Goal: Task Accomplishment & Management: Use online tool/utility

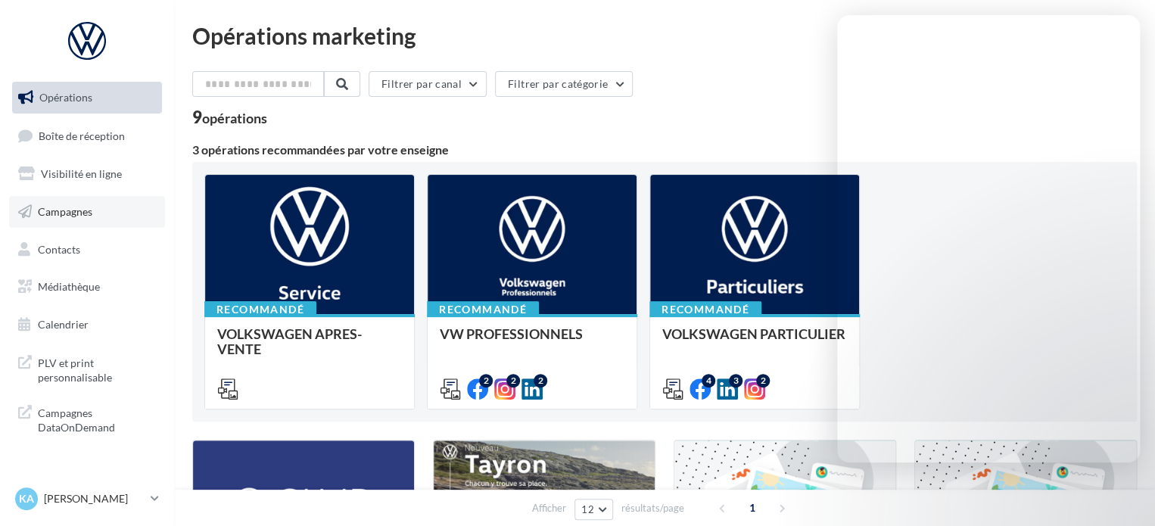
click at [79, 216] on span "Campagnes" at bounding box center [65, 211] width 54 height 13
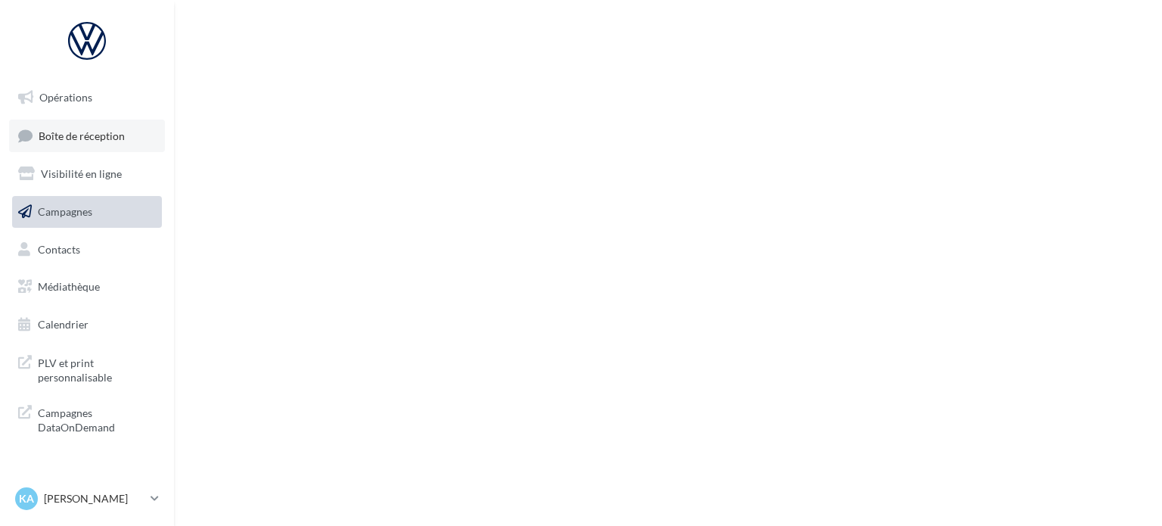
click at [80, 132] on span "Boîte de réception" at bounding box center [82, 135] width 86 height 13
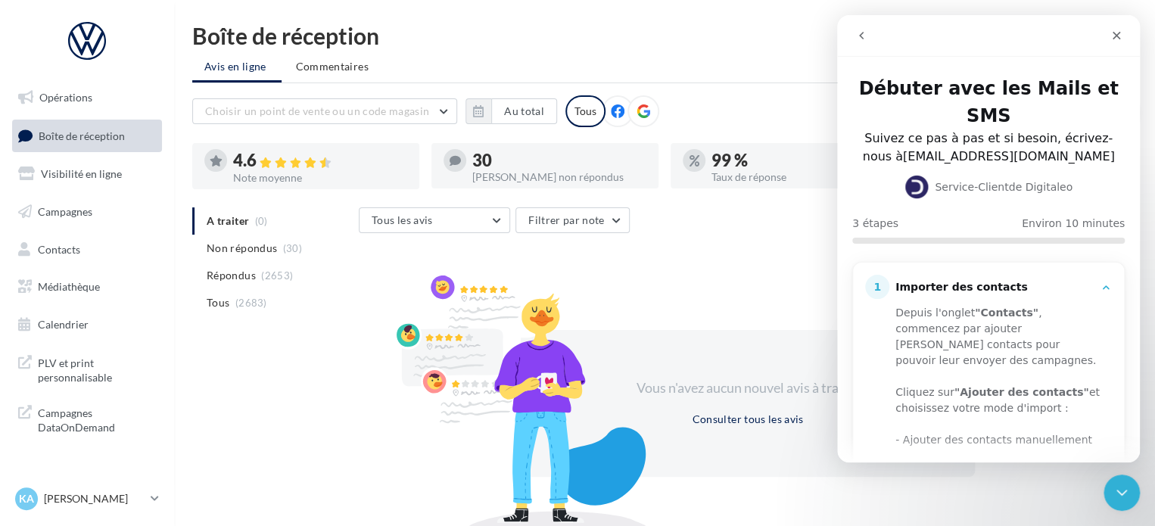
scroll to position [70, 0]
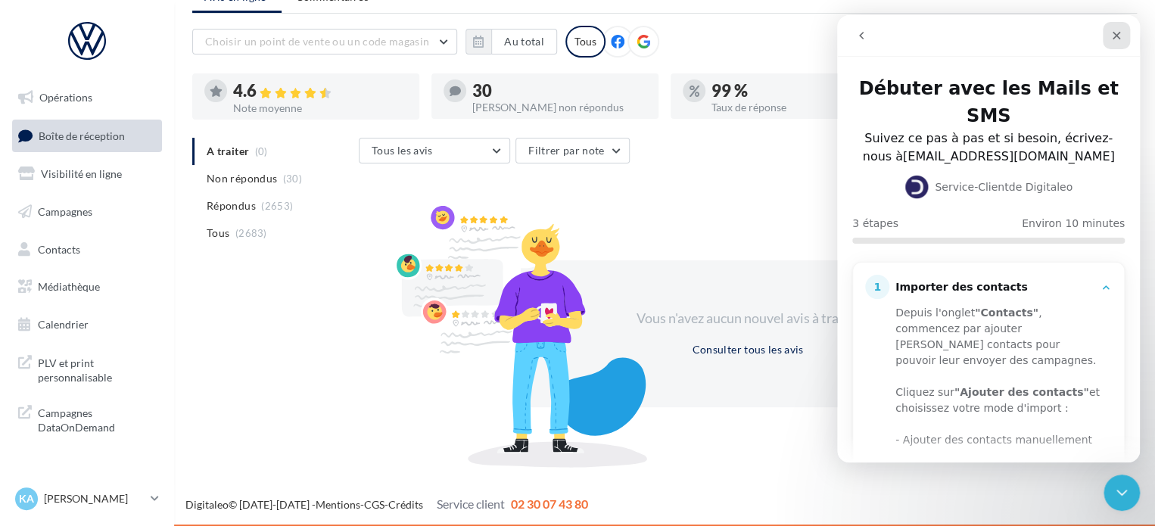
click at [1115, 33] on icon "Fermer" at bounding box center [1116, 36] width 12 height 12
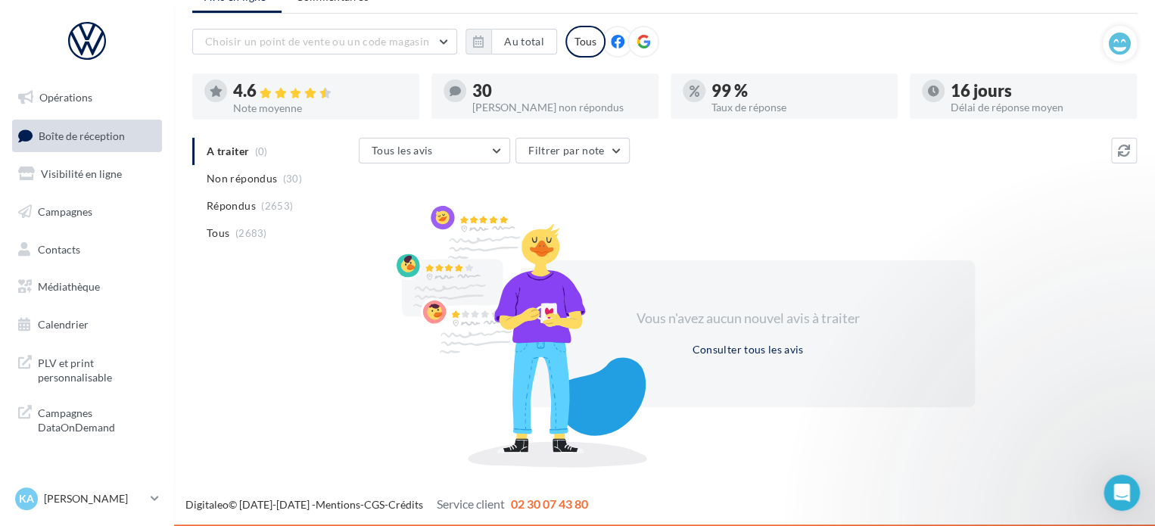
scroll to position [0, 0]
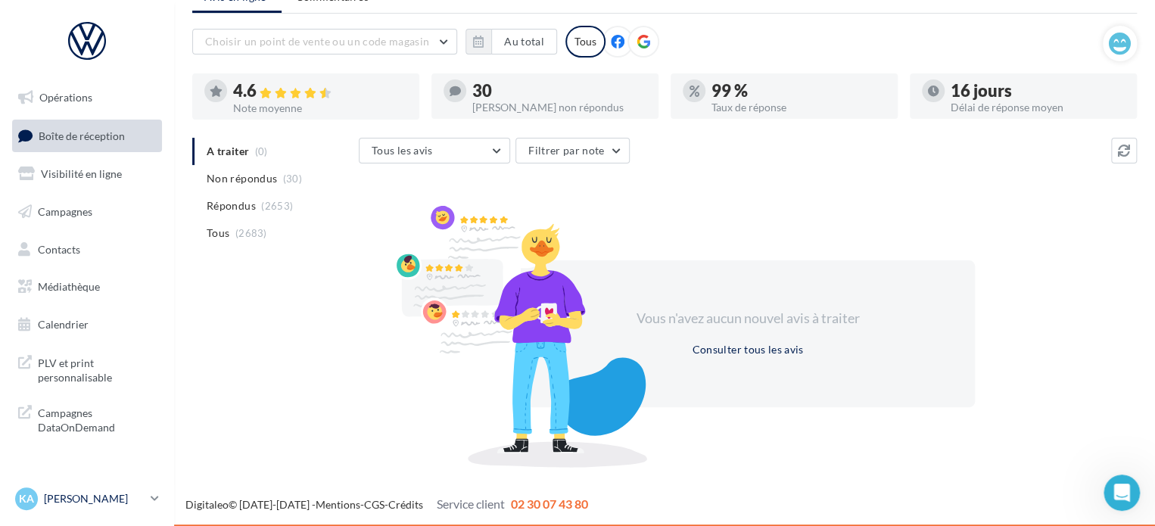
click at [18, 508] on div "KA" at bounding box center [26, 498] width 23 height 23
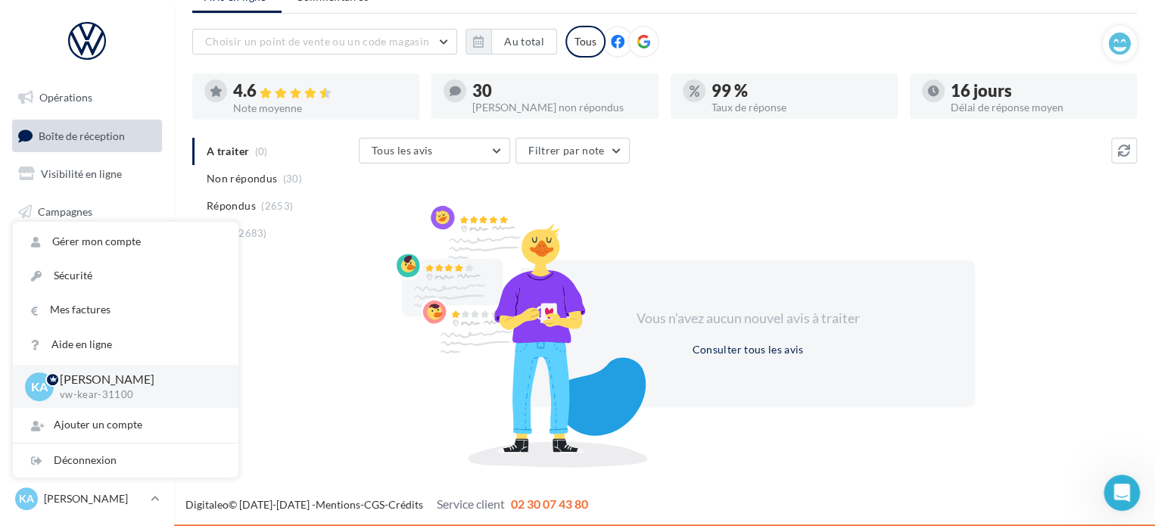
click at [897, 187] on div "Tous les avis Tous les avis Avis avec commentaire Avis sans commentaire Filtrer…" at bounding box center [748, 300] width 778 height 324
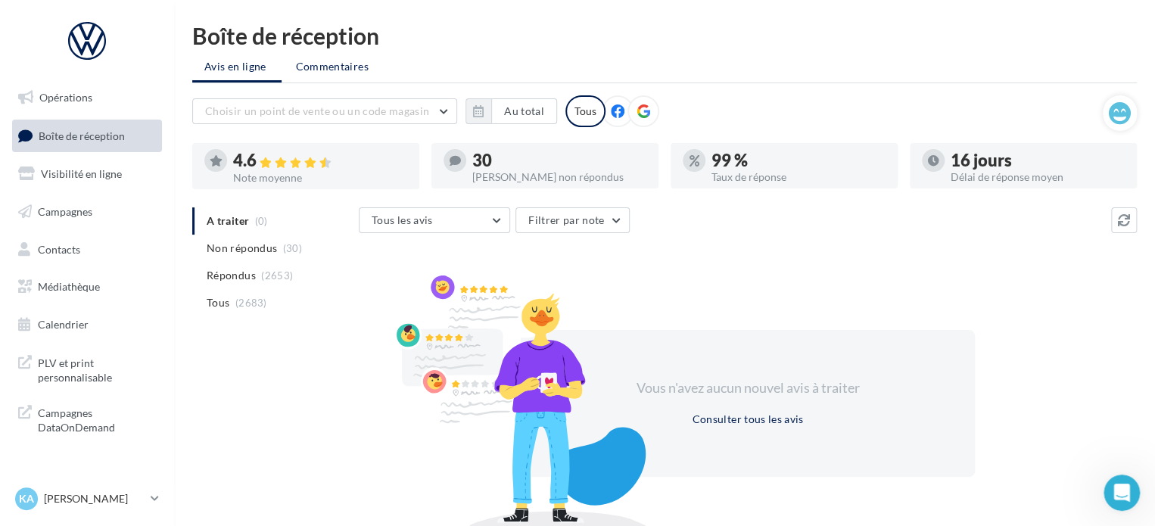
click at [342, 60] on span "Commentaires" at bounding box center [332, 66] width 73 height 15
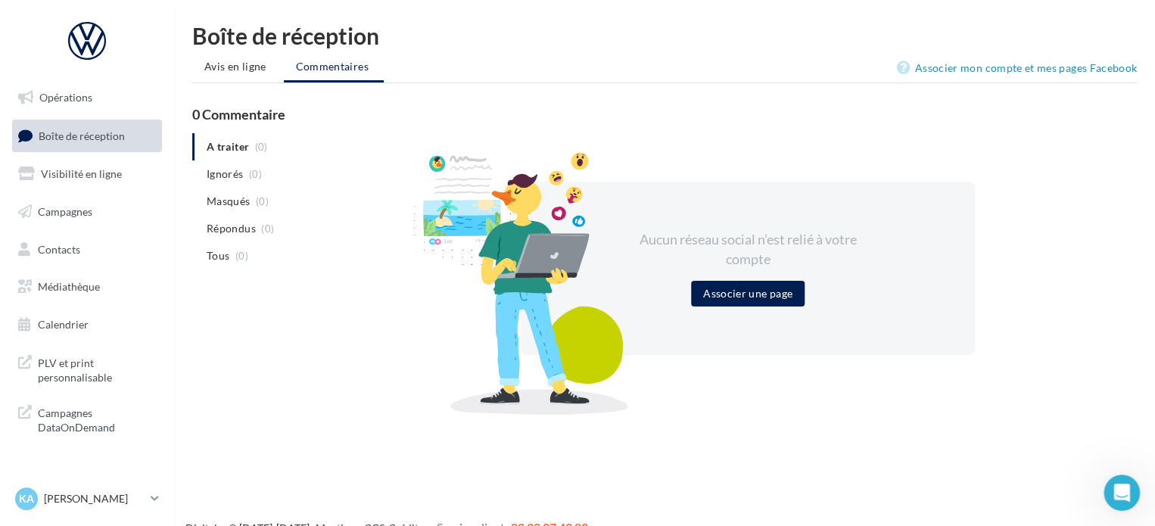
click at [168, 501] on div "KA [PERSON_NAME] vw-kear-31100" at bounding box center [87, 505] width 174 height 42
click at [155, 500] on icon at bounding box center [155, 498] width 8 height 13
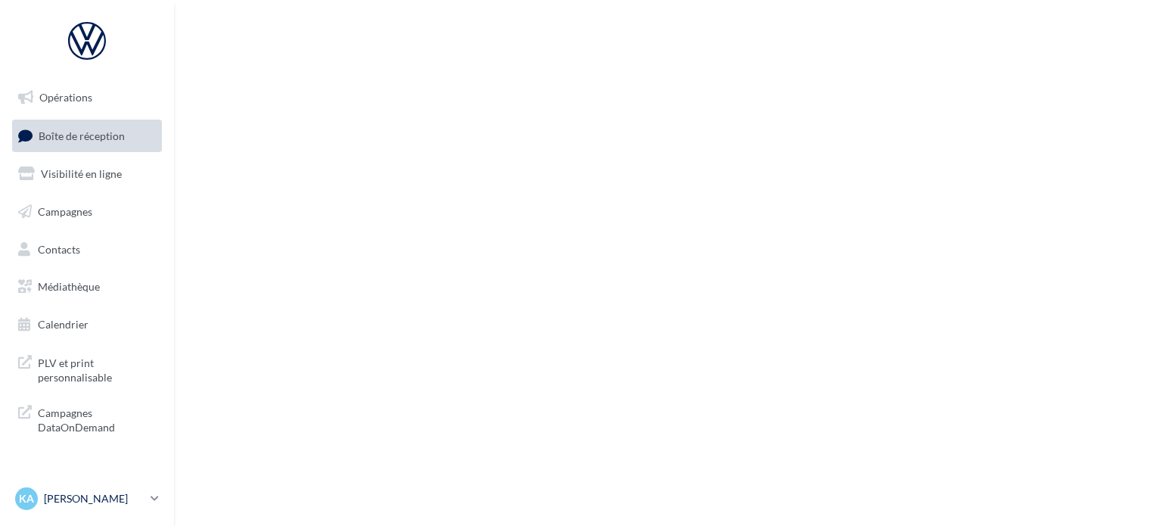
click at [146, 499] on link "KA [PERSON_NAME] vw-[PERSON_NAME]-31100" at bounding box center [87, 498] width 150 height 29
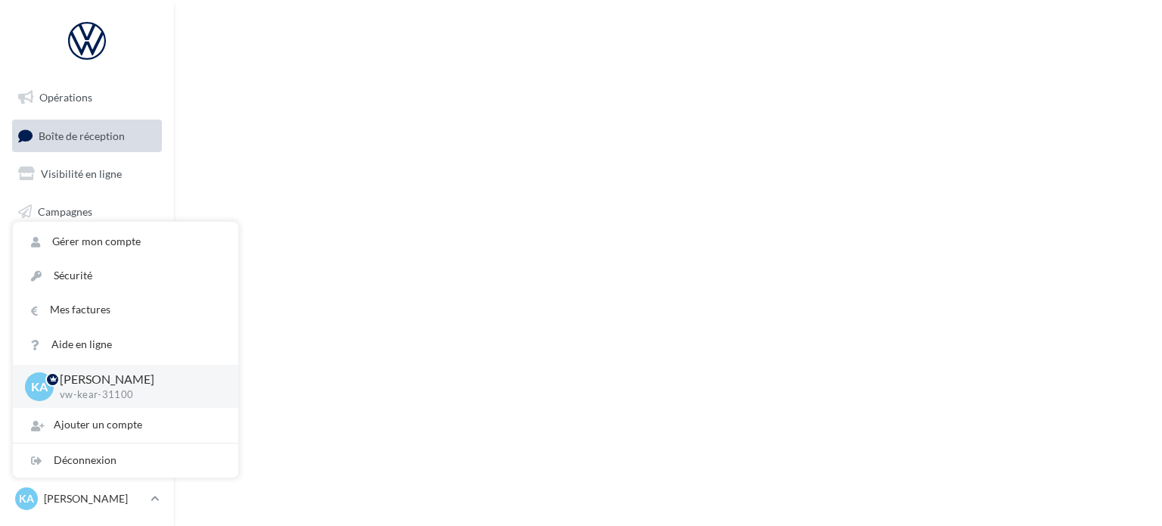
click at [333, 433] on div "Opérations Boîte de réception Visibilité en ligne Campagnes Contacts Médiathèqu…" at bounding box center [581, 263] width 1162 height 526
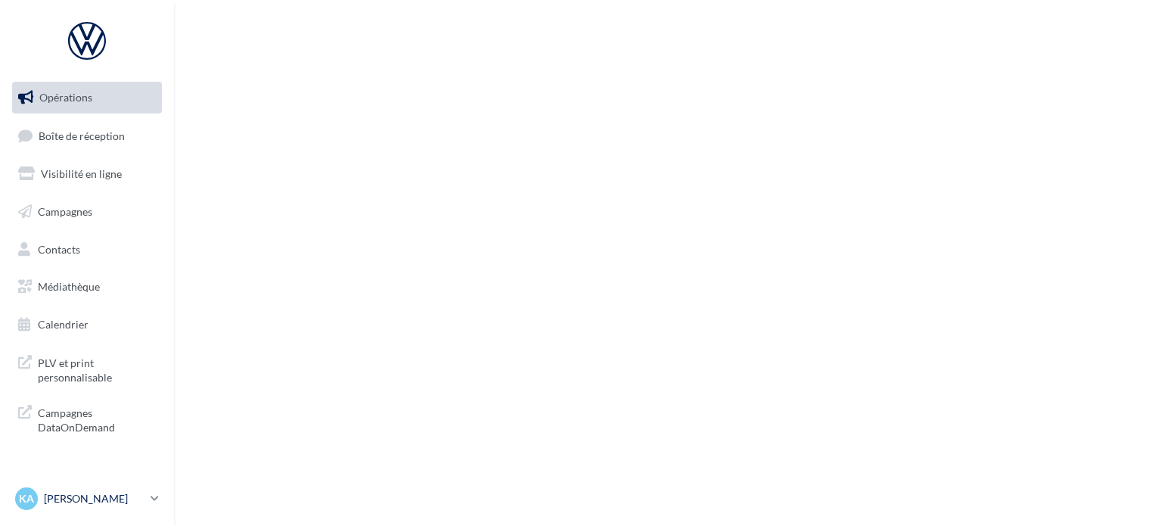
click at [154, 504] on icon at bounding box center [155, 498] width 8 height 13
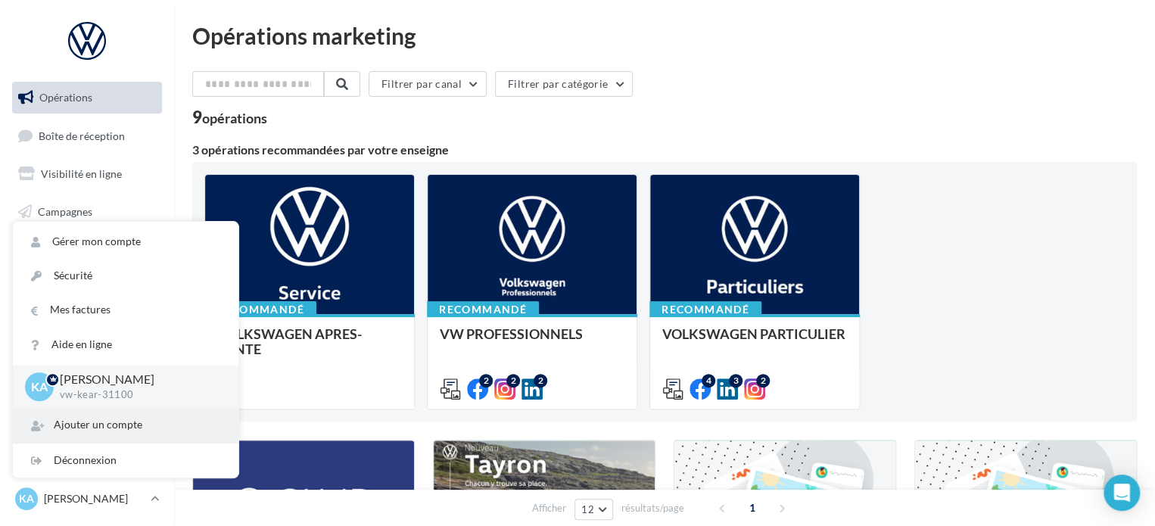
click at [148, 426] on div "Ajouter un compte" at bounding box center [125, 425] width 225 height 34
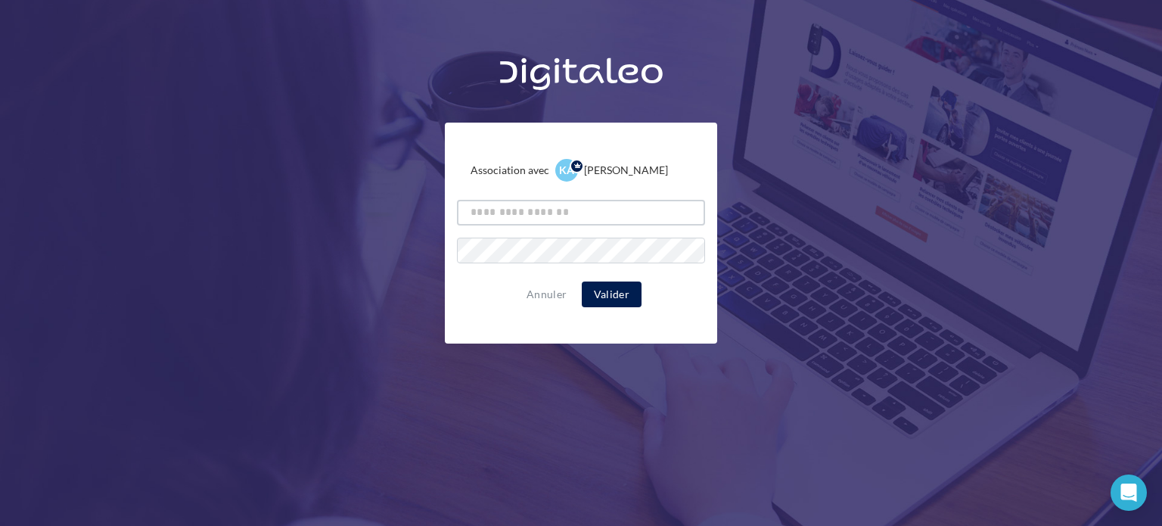
click at [599, 217] on input "text" at bounding box center [581, 213] width 248 height 26
click at [561, 290] on button "Annuler" at bounding box center [547, 294] width 52 height 18
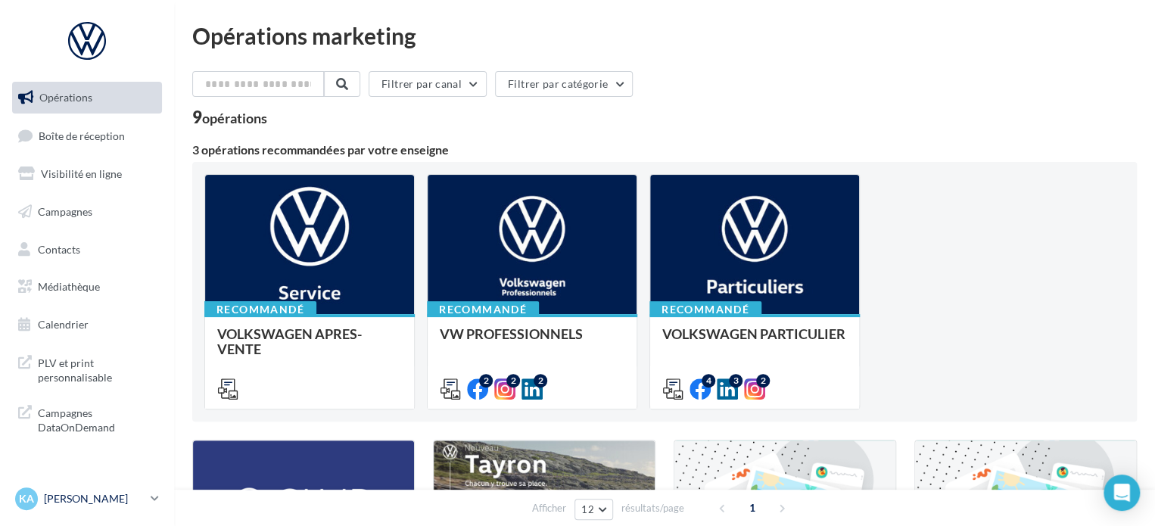
click at [154, 499] on icon at bounding box center [155, 498] width 8 height 13
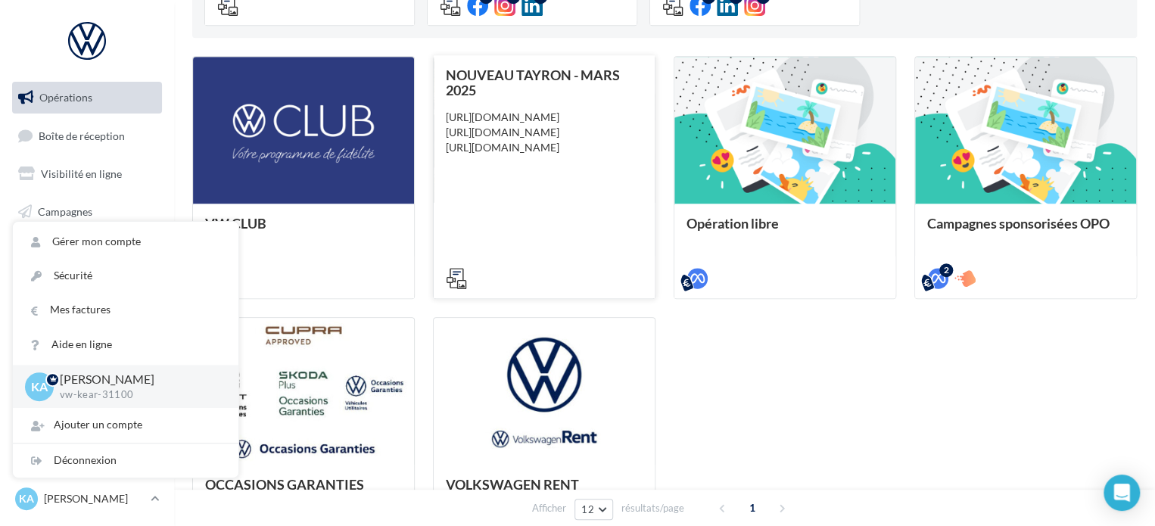
scroll to position [454, 0]
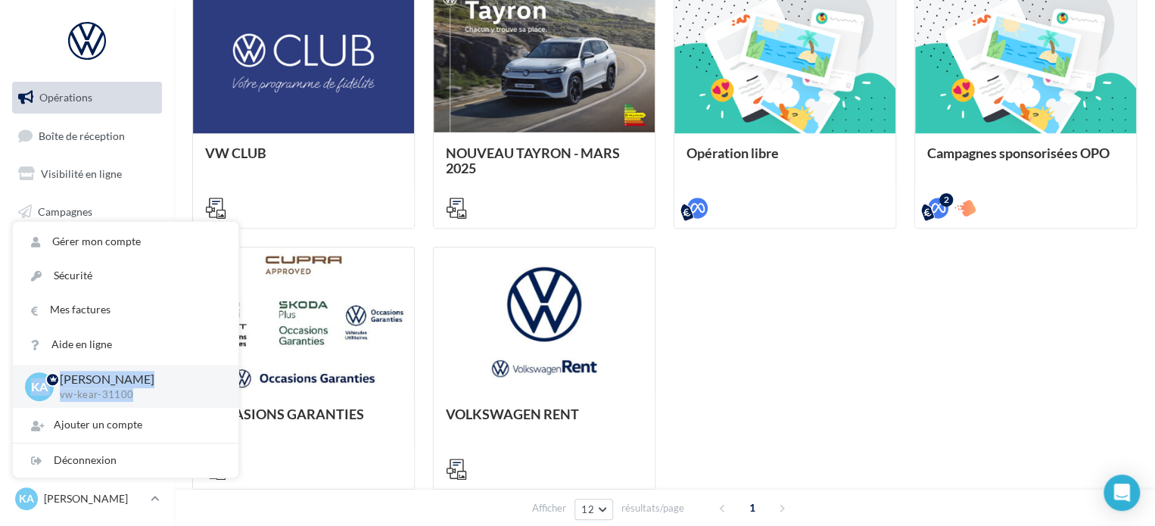
drag, startPoint x: 135, startPoint y: 396, endPoint x: 38, endPoint y: 384, distance: 98.3
click at [34, 387] on div "KA [PERSON_NAME] vw-kear-31100" at bounding box center [125, 386] width 201 height 31
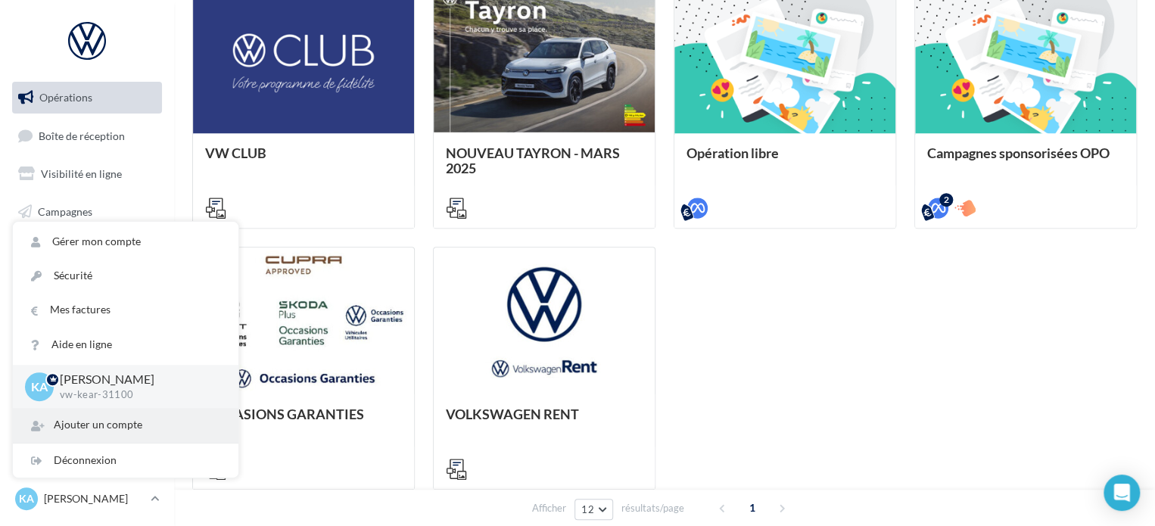
click at [109, 435] on div "Ajouter un compte" at bounding box center [125, 425] width 225 height 34
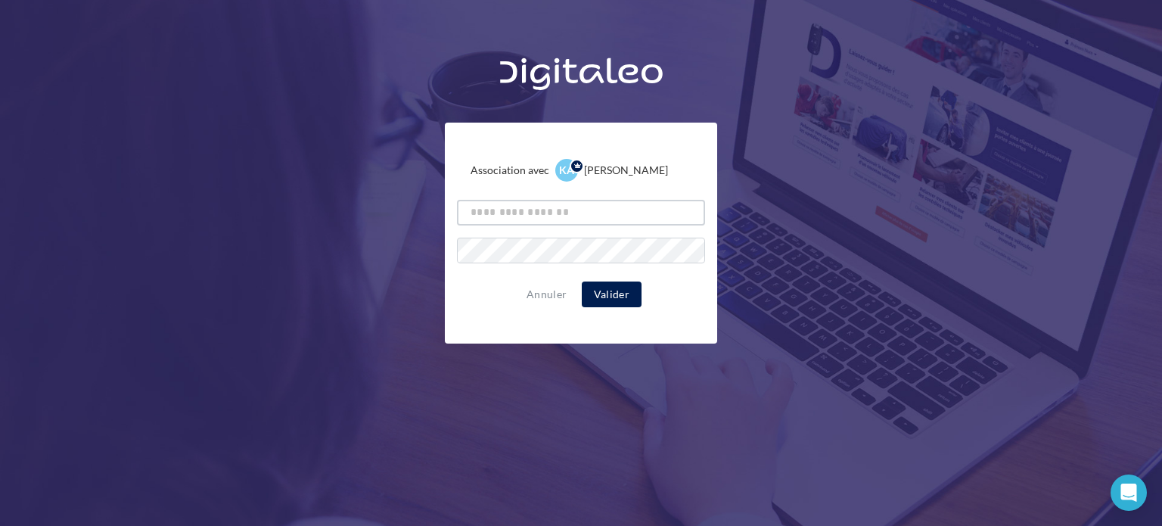
click at [552, 209] on input "text" at bounding box center [581, 213] width 248 height 26
click at [532, 286] on button "Annuler" at bounding box center [547, 294] width 52 height 18
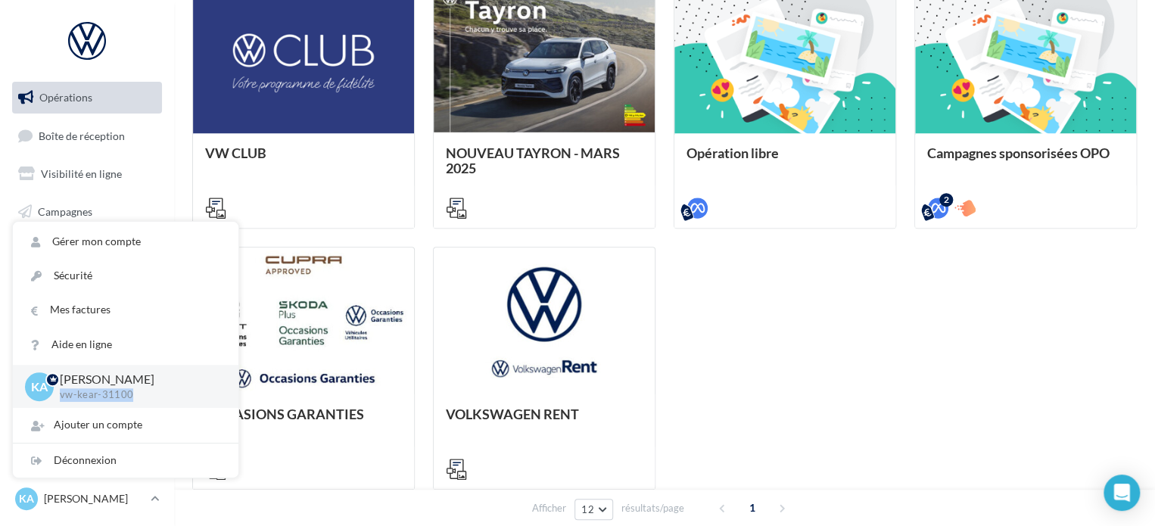
drag, startPoint x: 130, startPoint y: 396, endPoint x: 58, endPoint y: 400, distance: 72.8
click at [58, 400] on div "KA [PERSON_NAME] vw-[PERSON_NAME]-31100" at bounding box center [125, 386] width 201 height 31
copy p "vw-kear-31100"
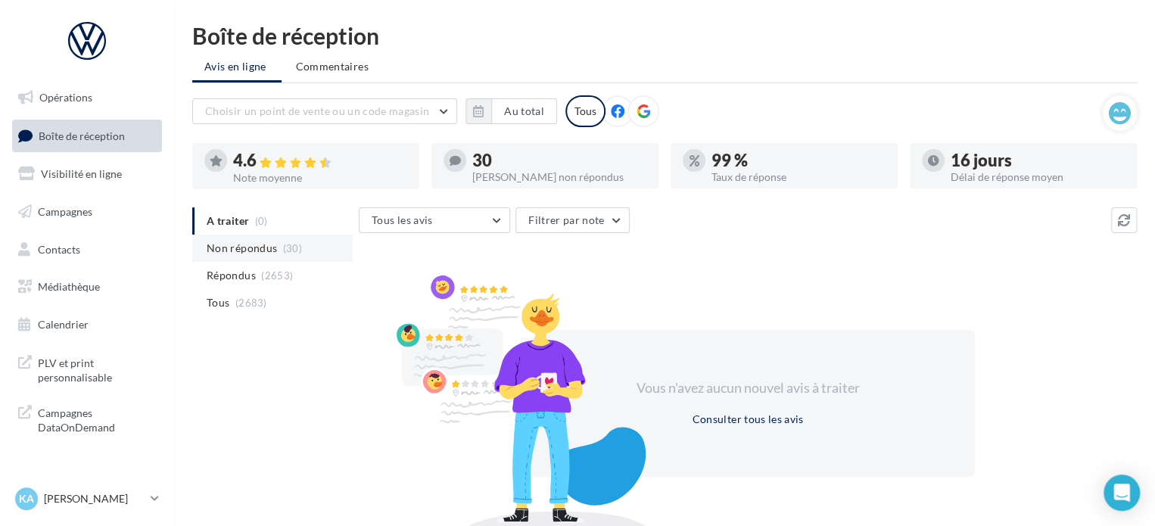
click at [262, 248] on span "Non répondus" at bounding box center [242, 248] width 70 height 15
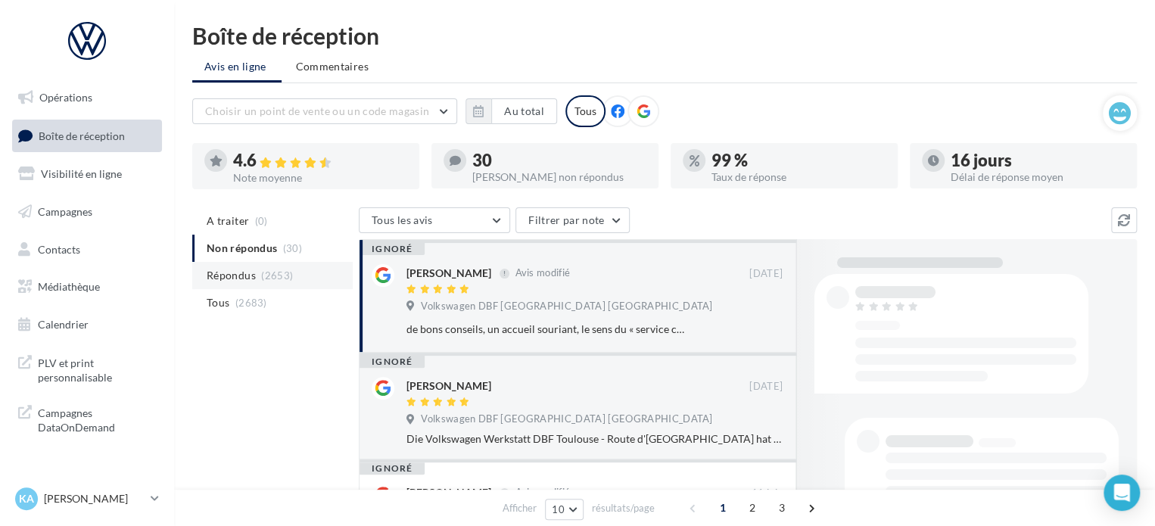
click at [254, 282] on span "Répondus" at bounding box center [231, 275] width 49 height 15
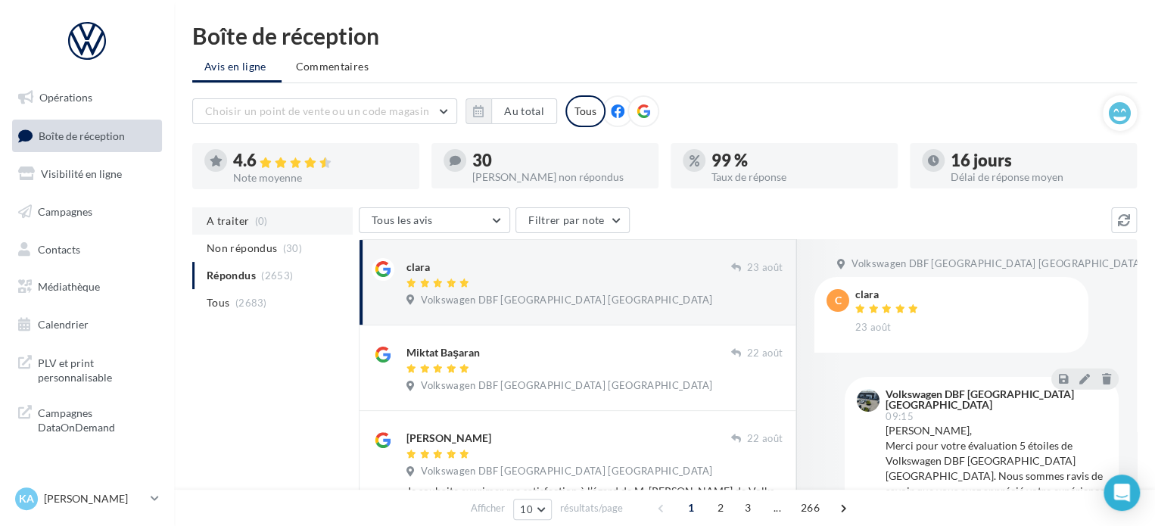
click at [240, 218] on span "A traiter" at bounding box center [228, 220] width 42 height 15
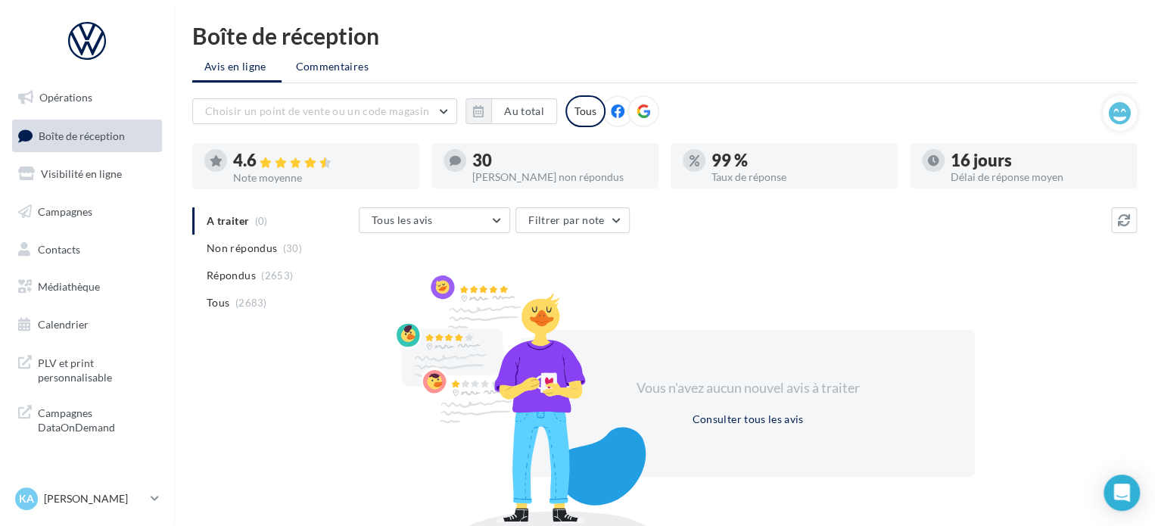
click at [316, 70] on span "Commentaires" at bounding box center [332, 66] width 73 height 15
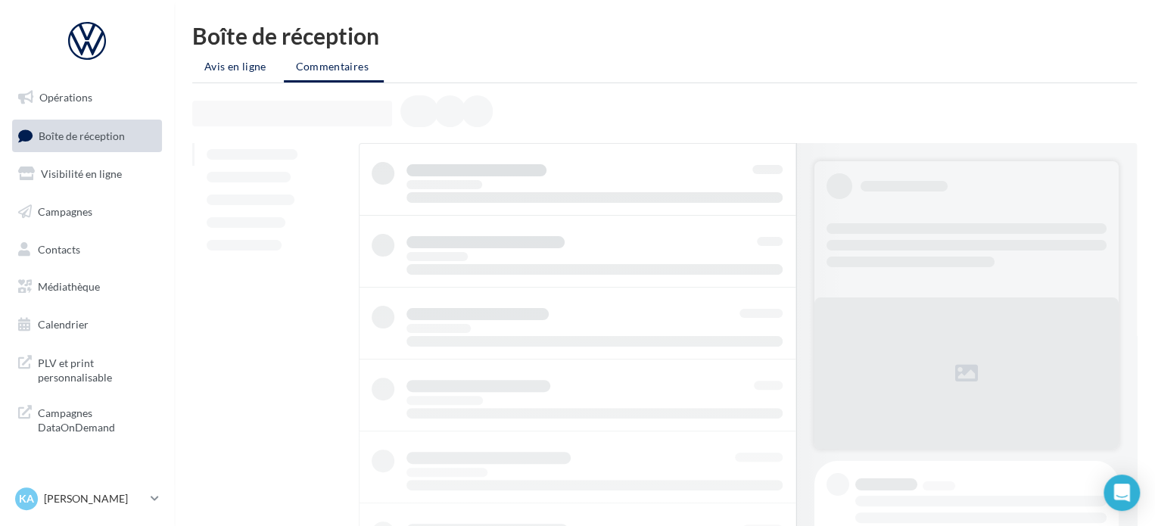
click at [239, 73] on span "Avis en ligne" at bounding box center [235, 66] width 62 height 15
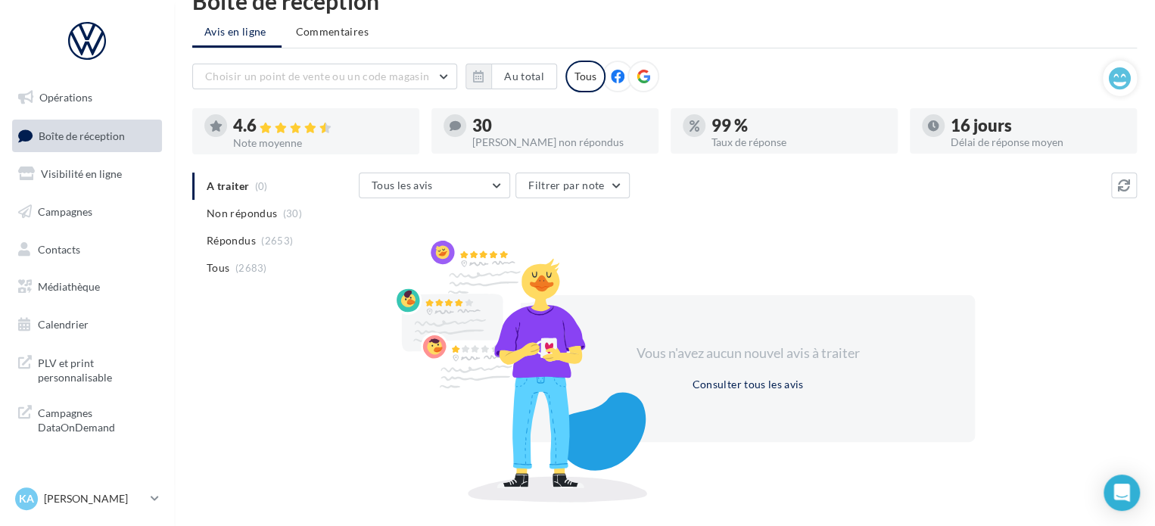
scroll to position [70, 0]
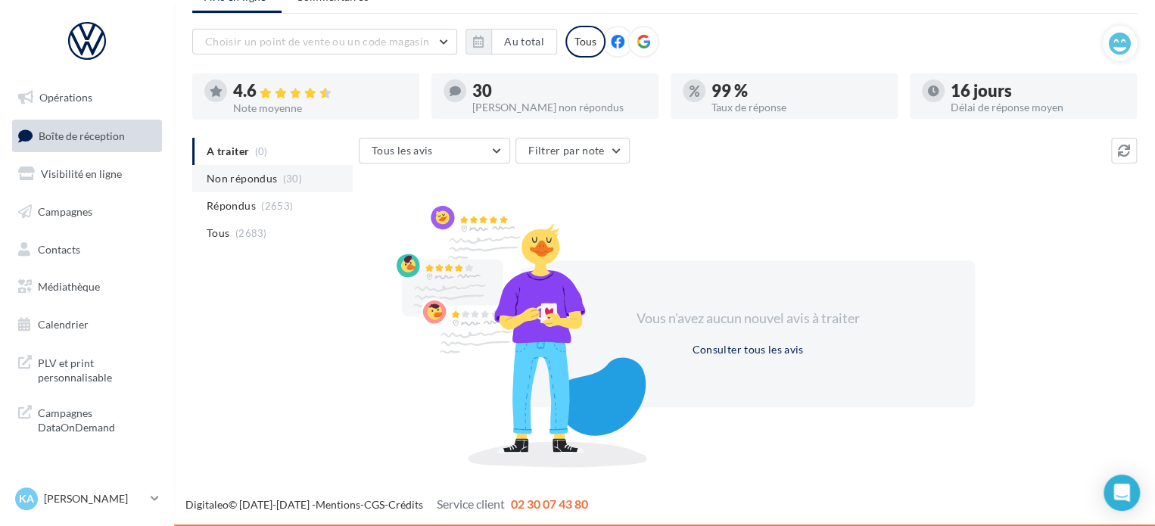
click at [227, 173] on span "Non répondus" at bounding box center [242, 178] width 70 height 15
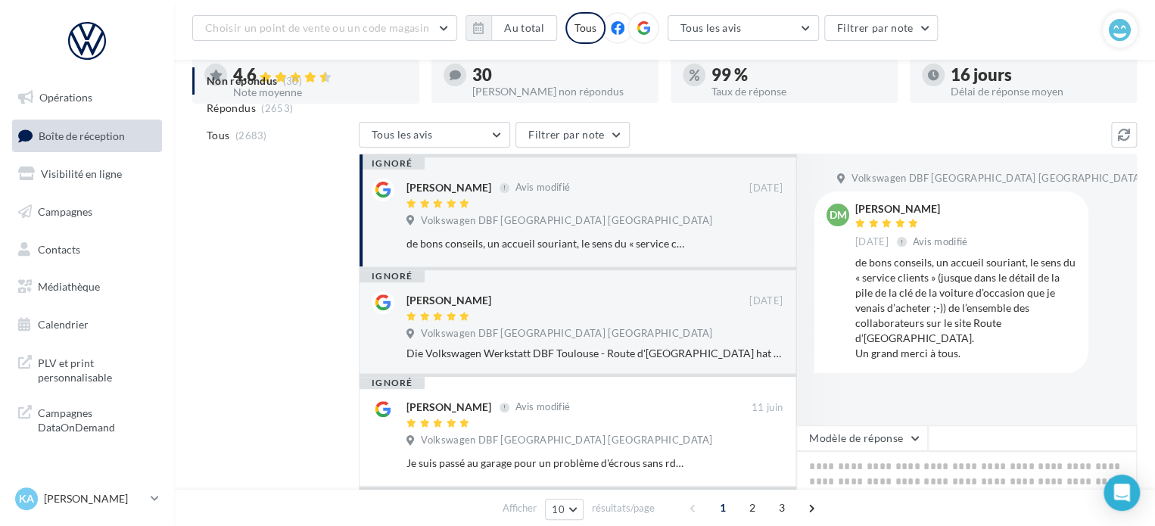
scroll to position [89, 0]
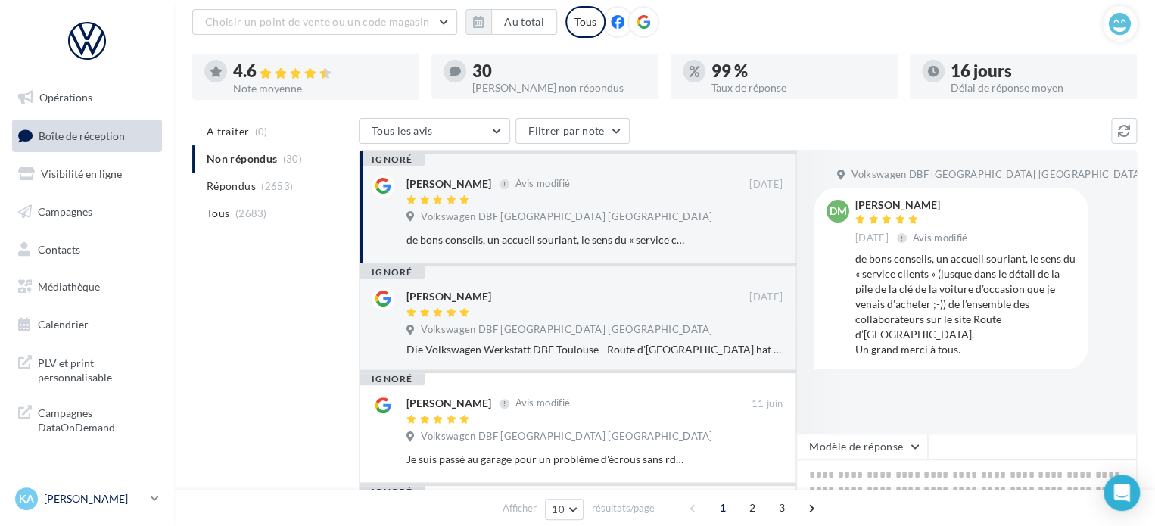
click at [154, 498] on icon at bounding box center [155, 498] width 8 height 13
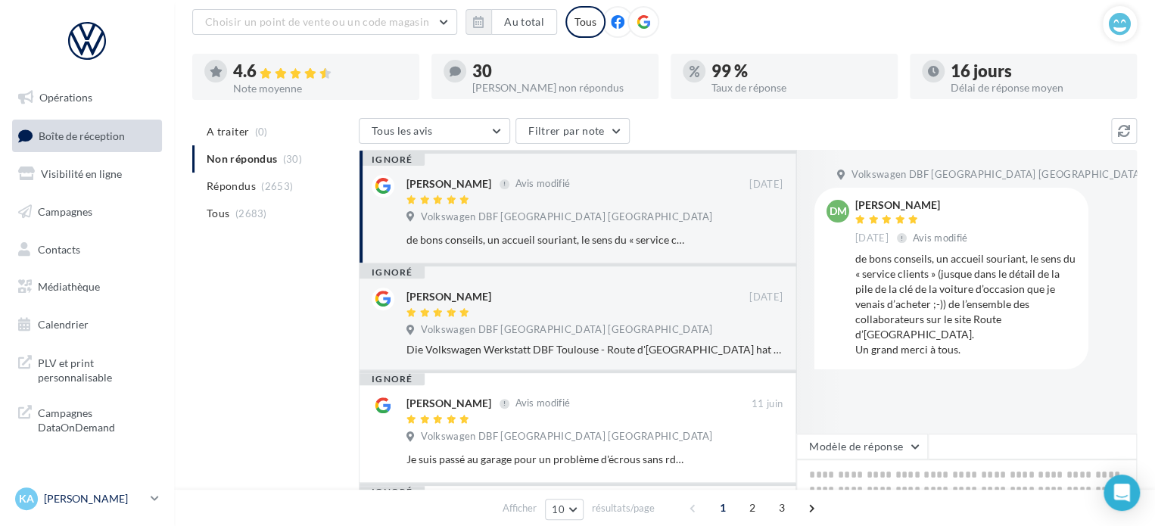
click at [148, 502] on link "KA [PERSON_NAME] vw-[PERSON_NAME]-31100" at bounding box center [87, 498] width 150 height 29
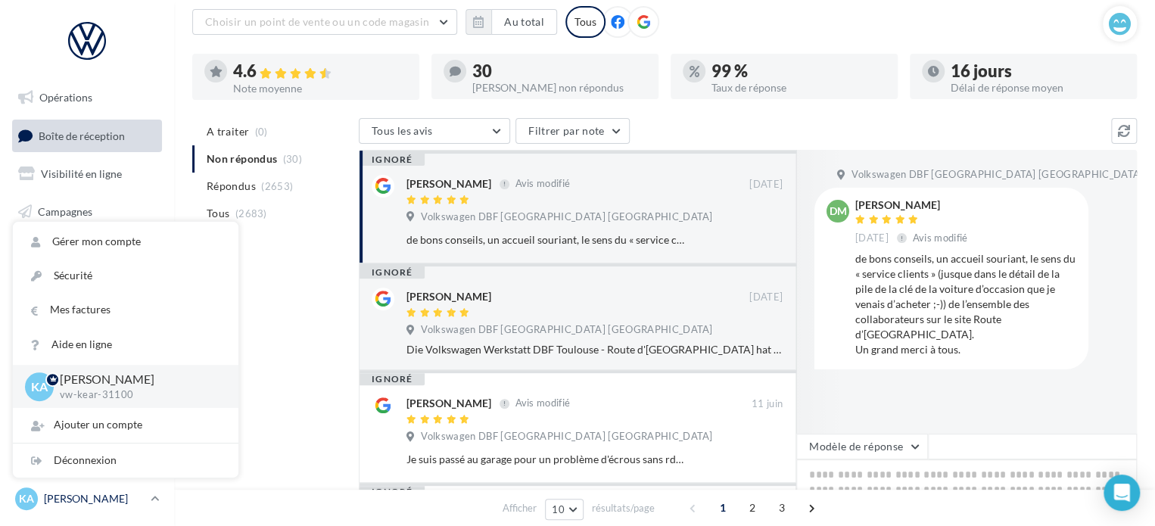
click at [148, 502] on link "KA [PERSON_NAME] vw-[PERSON_NAME]-31100" at bounding box center [87, 498] width 150 height 29
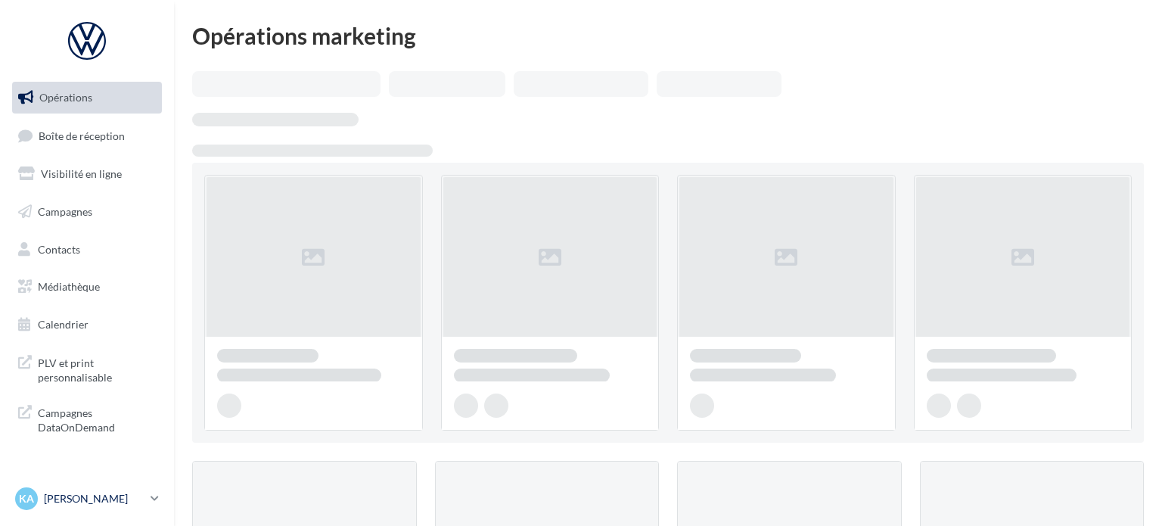
scroll to position [454, 0]
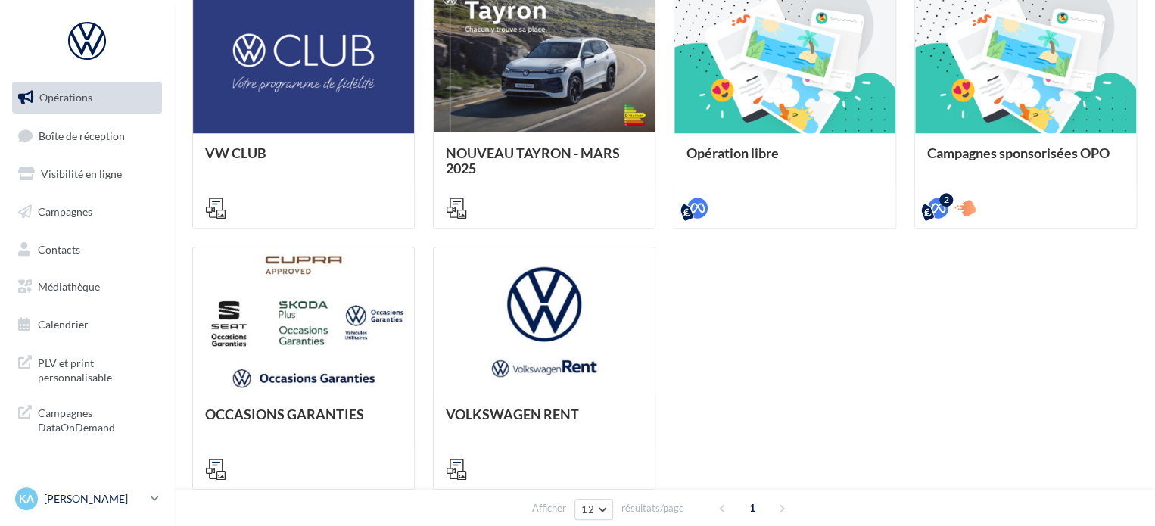
click at [155, 499] on icon at bounding box center [155, 498] width 8 height 13
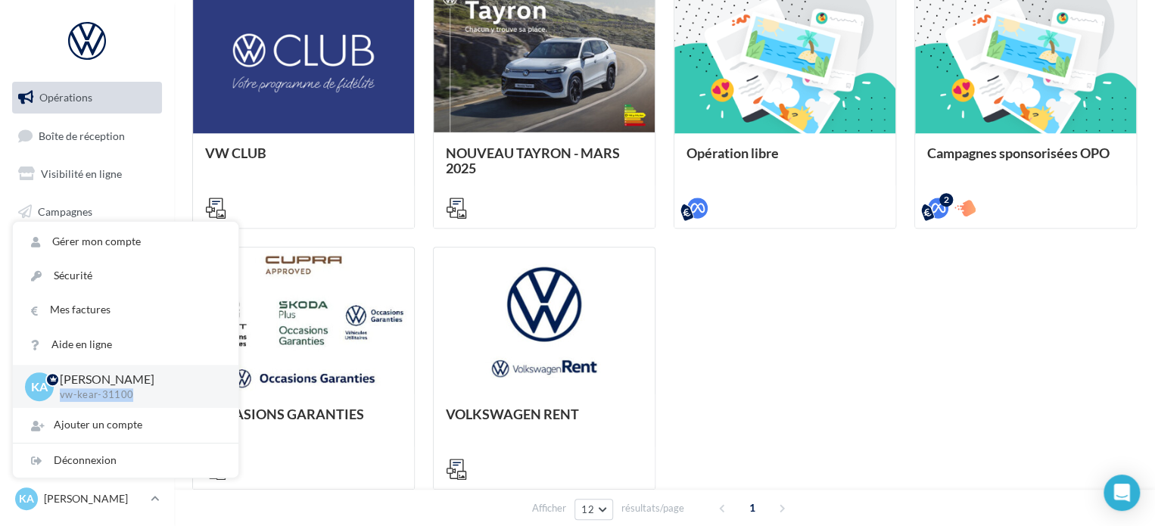
drag, startPoint x: 169, startPoint y: 393, endPoint x: 57, endPoint y: 406, distance: 113.5
click at [57, 406] on div "KA [PERSON_NAME] vw-[PERSON_NAME]-31100" at bounding box center [125, 386] width 225 height 43
copy p "vw-kear-31100"
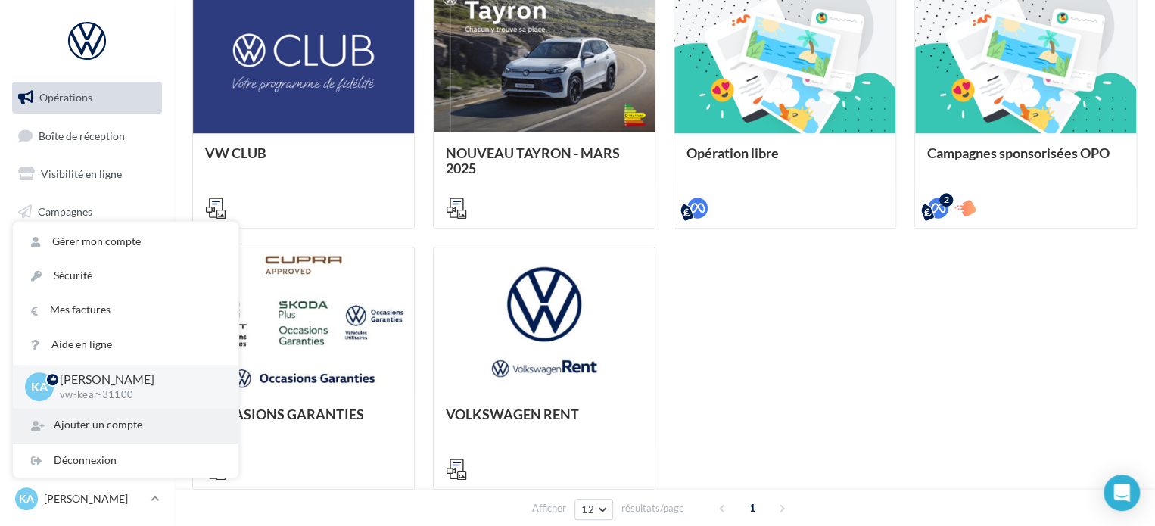
click at [75, 424] on div "Ajouter un compte" at bounding box center [125, 425] width 225 height 34
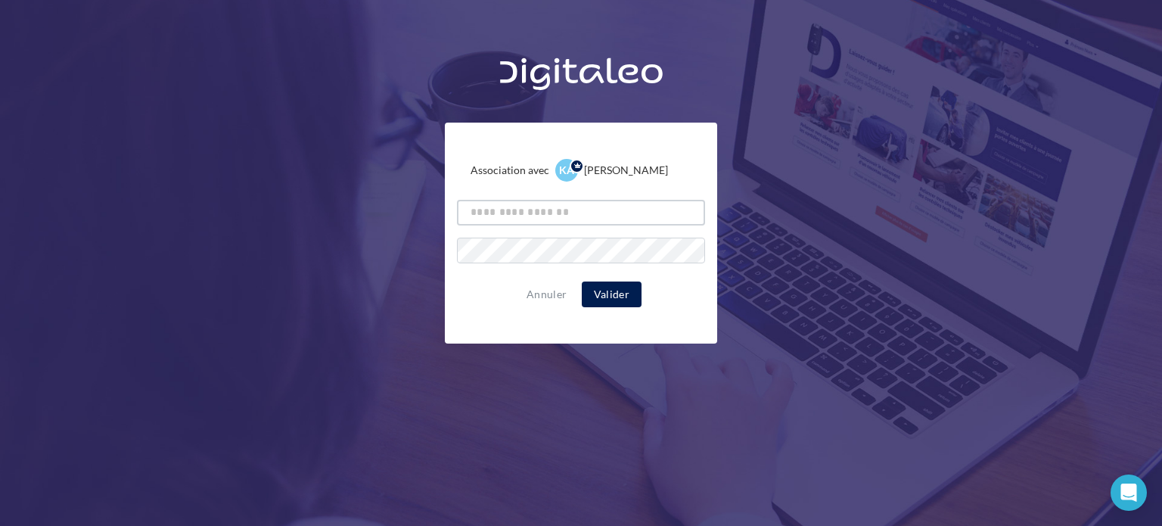
click at [505, 211] on input "text" at bounding box center [581, 213] width 248 height 26
paste input "**********"
click at [505, 211] on input "**********" at bounding box center [581, 213] width 248 height 26
type input "**********"
